Goal: Information Seeking & Learning: Learn about a topic

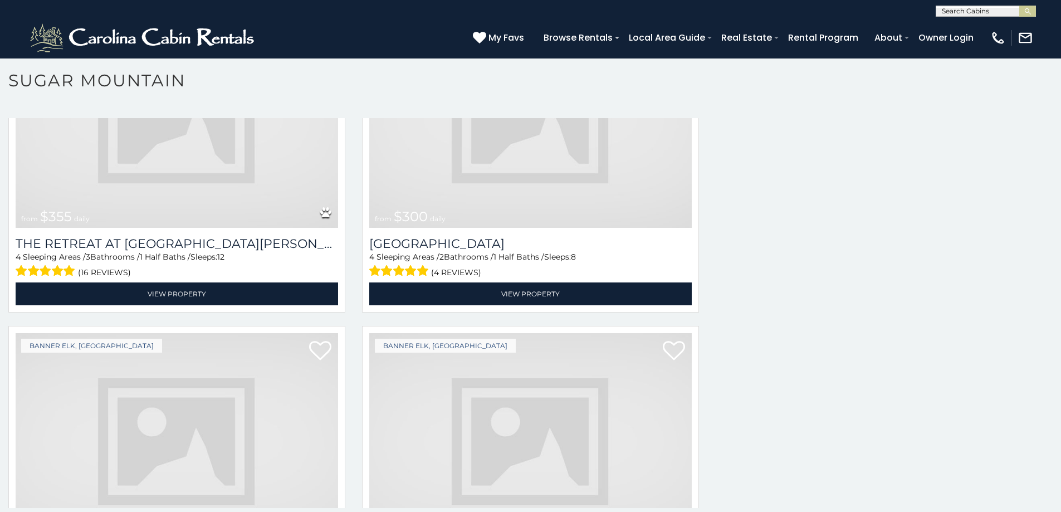
scroll to position [4074, 0]
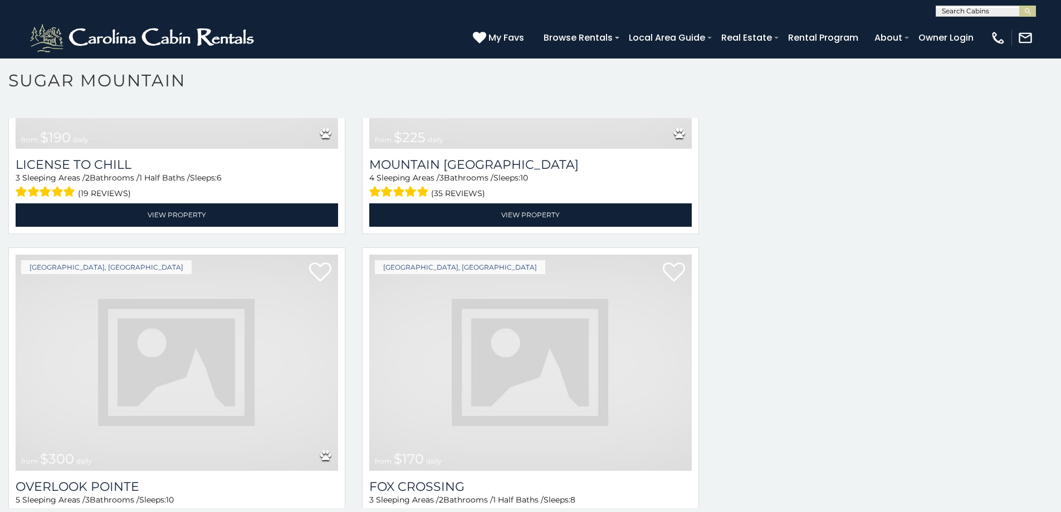
click at [545, 334] on img at bounding box center [530, 363] width 322 height 216
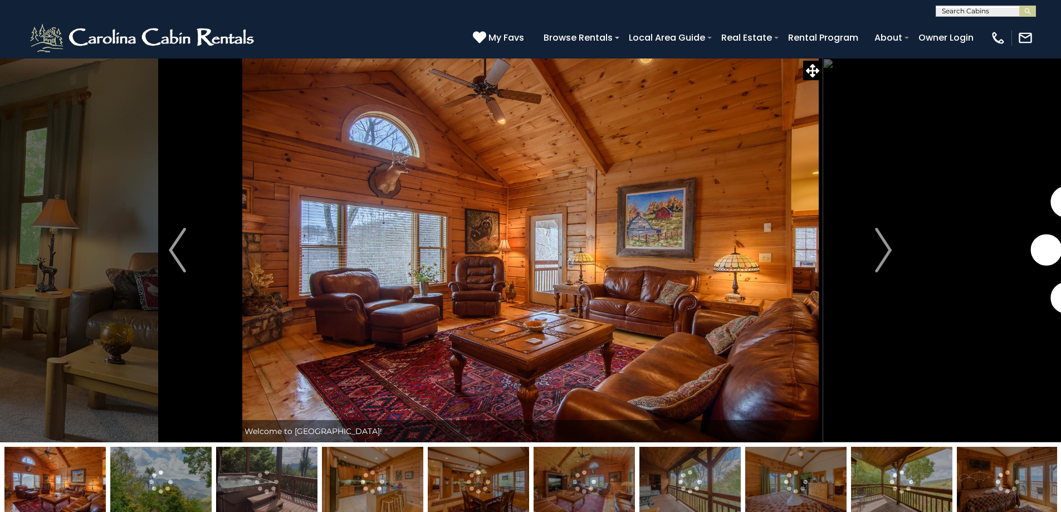
scroll to position [46, 0]
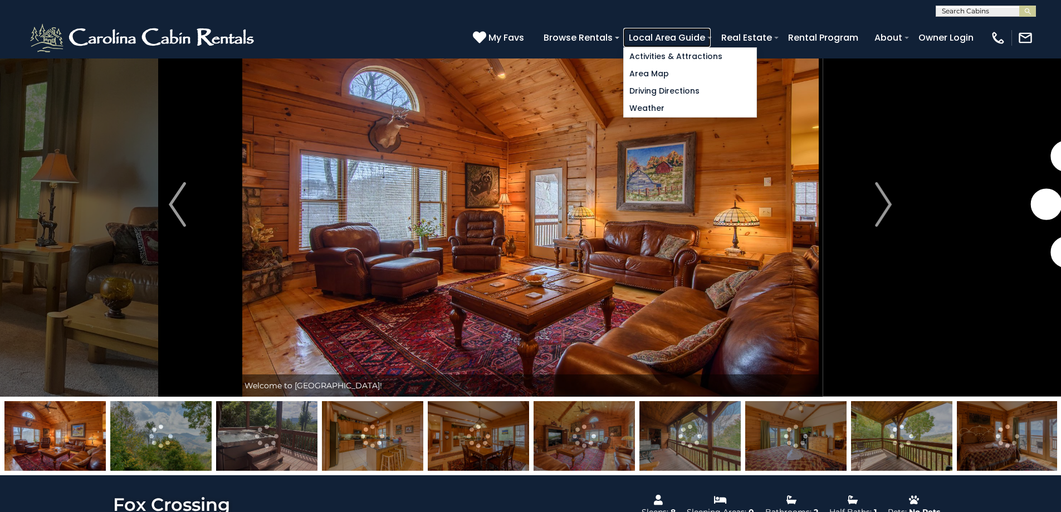
click at [706, 42] on link "Local Area Guide" at bounding box center [666, 37] width 87 height 19
